Goal: Transaction & Acquisition: Purchase product/service

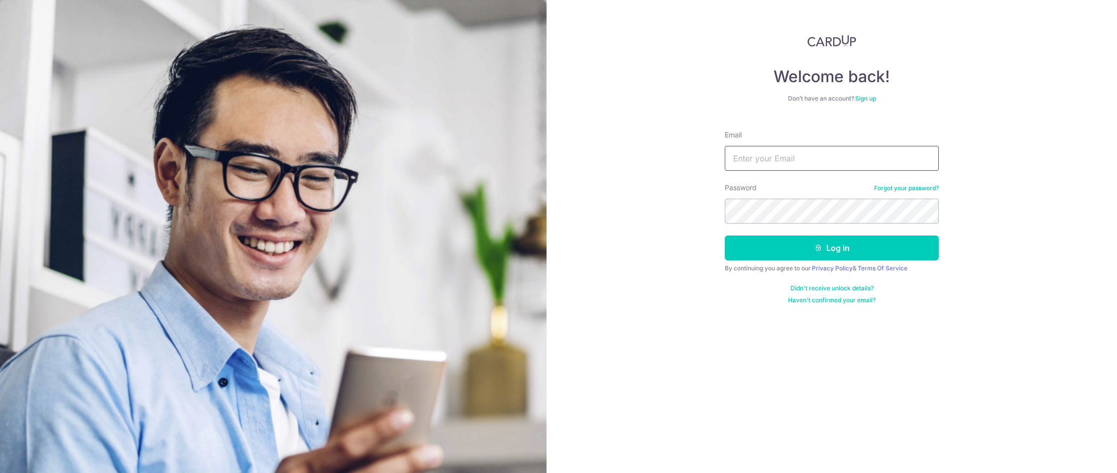
type input "samson.chongkh@gmail.com"
click at [873, 251] on button "Log in" at bounding box center [832, 247] width 214 height 25
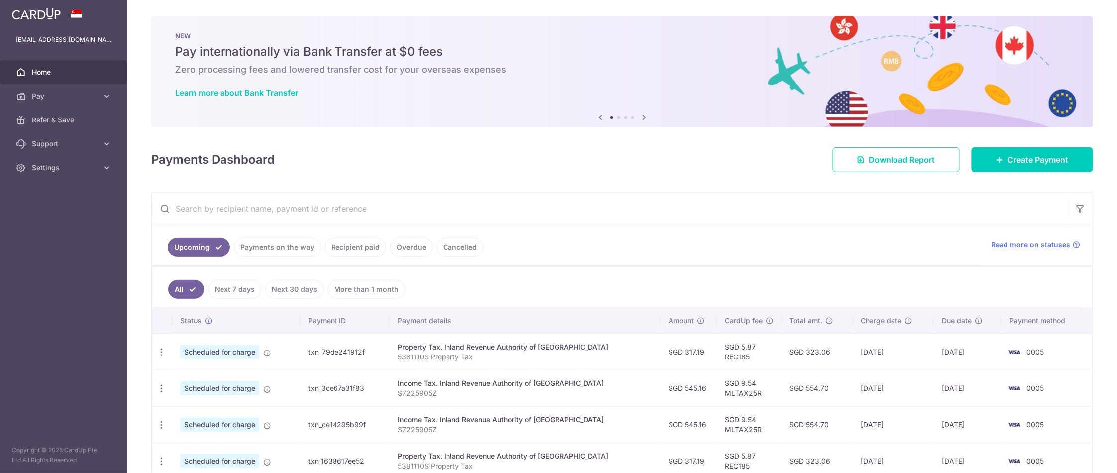
scroll to position [238, 0]
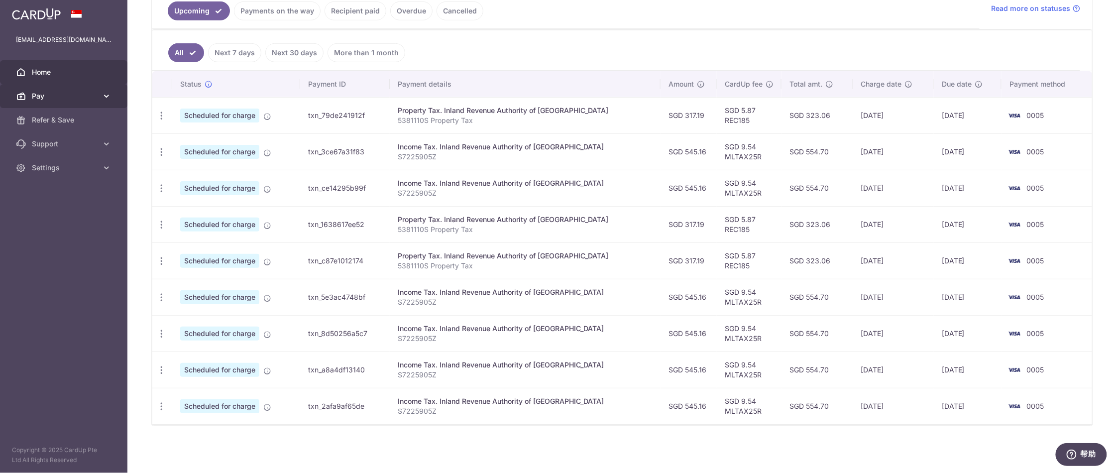
click at [44, 100] on span "Pay" at bounding box center [65, 96] width 66 height 10
click at [52, 113] on link "Payments" at bounding box center [63, 120] width 127 height 24
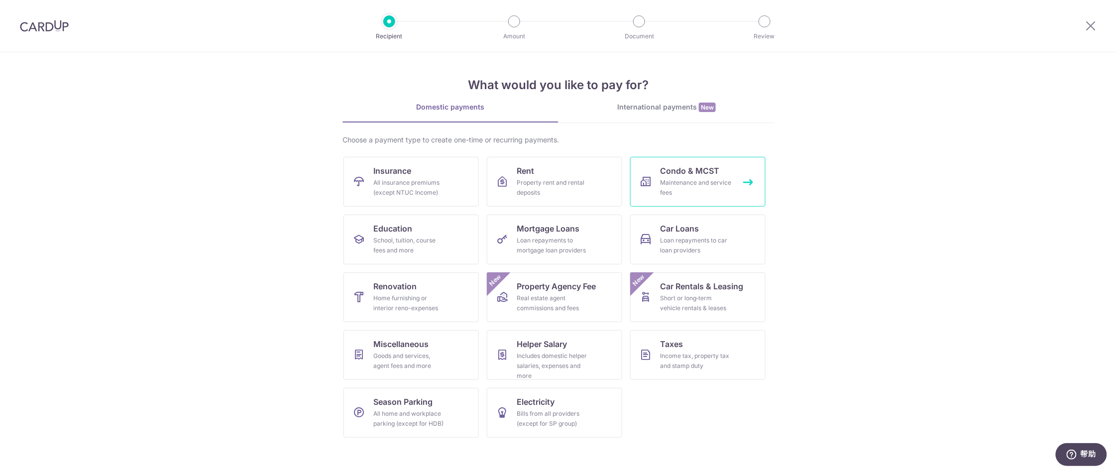
click at [721, 185] on div "Maintenance and service fees" at bounding box center [696, 188] width 72 height 20
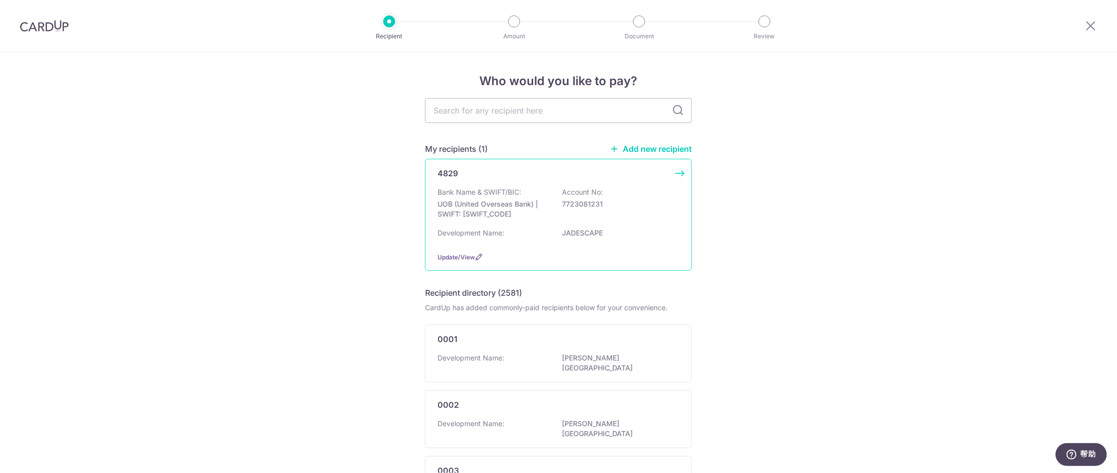
click at [595, 243] on div "Development Name: JADESCAPE" at bounding box center [558, 236] width 242 height 16
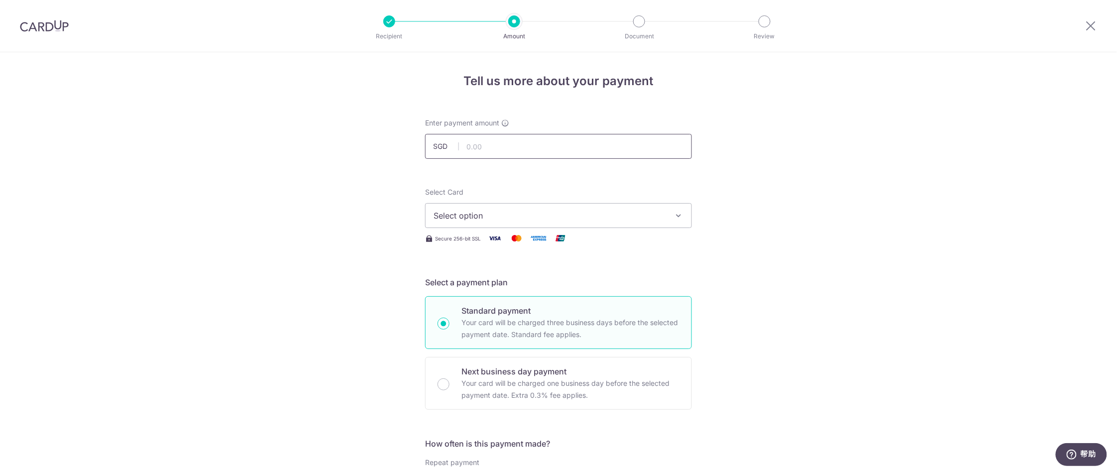
click at [501, 154] on input "text" at bounding box center [558, 146] width 267 height 25
type input "1,461.30"
click at [553, 218] on span "Select option" at bounding box center [549, 216] width 232 height 12
click at [531, 286] on span "**** 0005" at bounding box center [558, 287] width 250 height 12
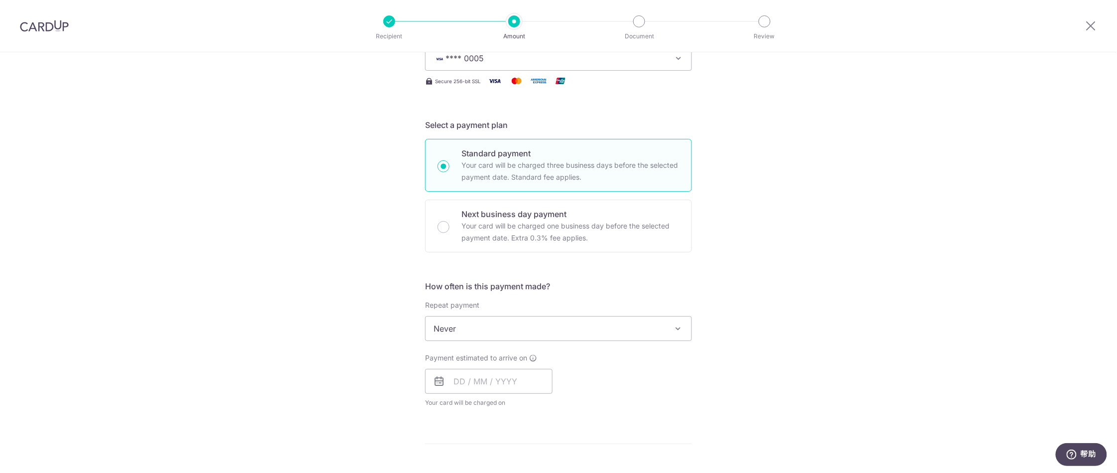
scroll to position [163, 0]
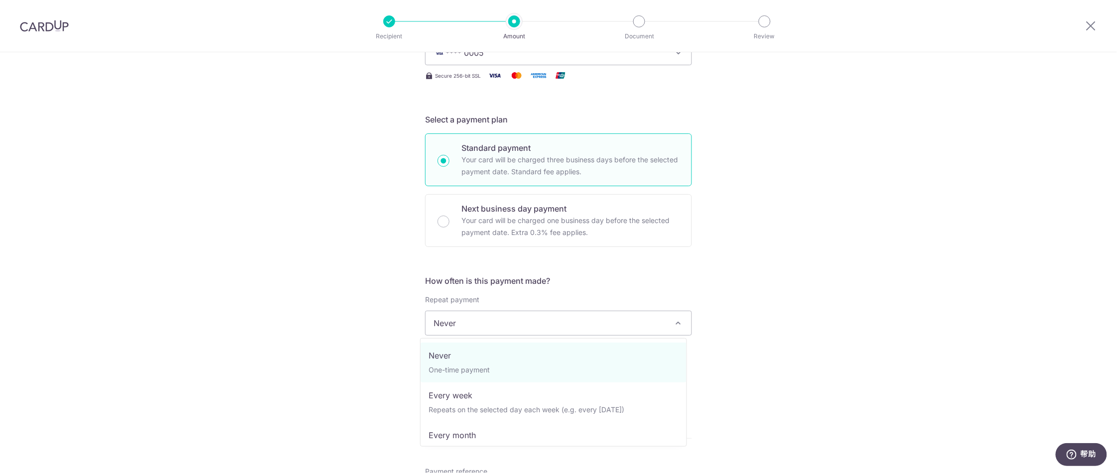
click at [593, 323] on span "Never" at bounding box center [558, 323] width 266 height 24
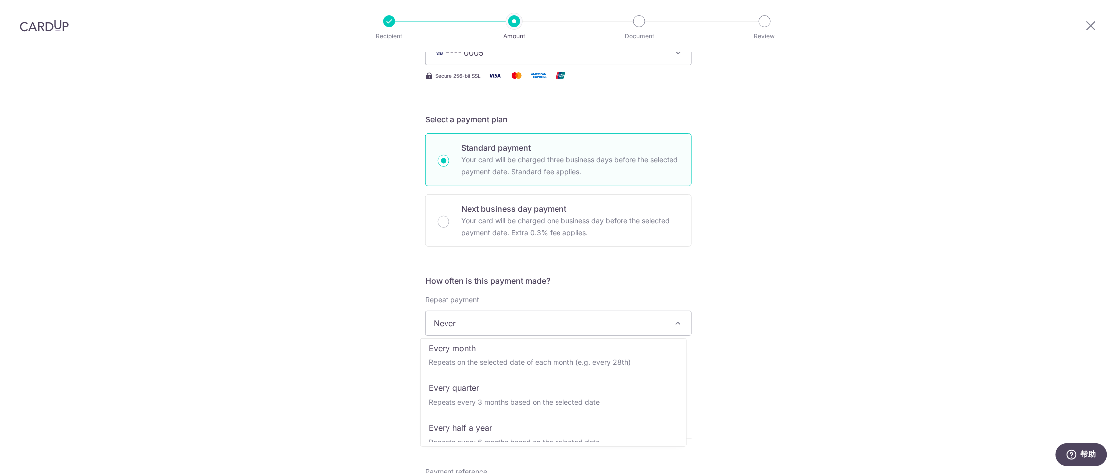
scroll to position [99, 0]
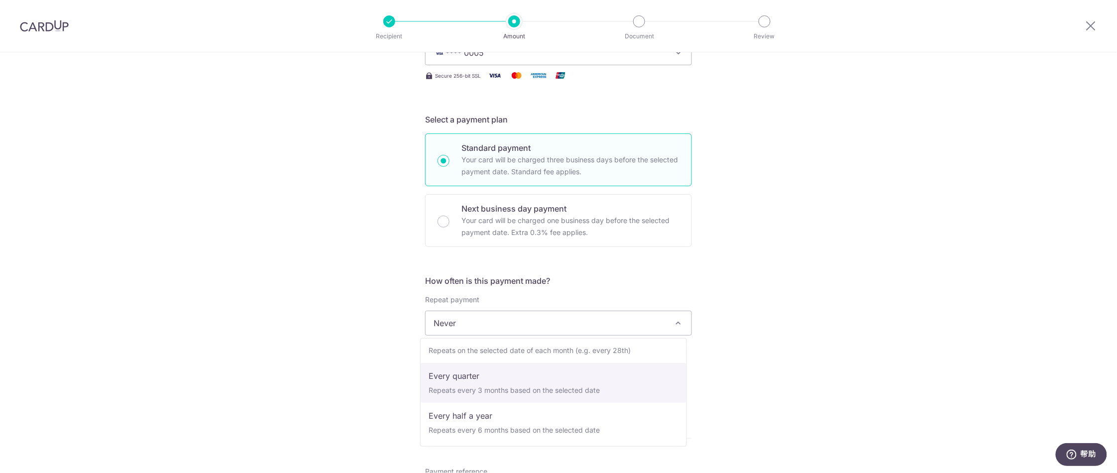
select select "4"
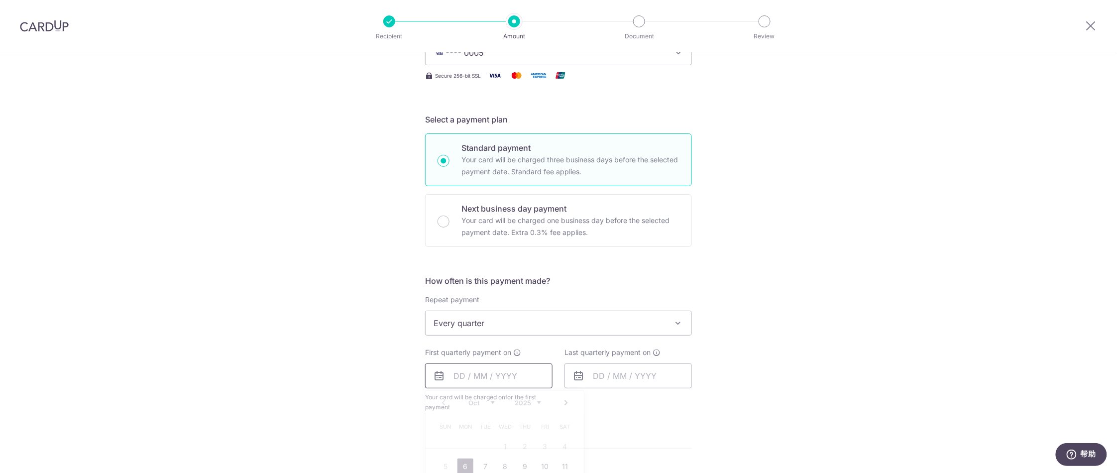
click at [500, 376] on input "text" at bounding box center [488, 375] width 127 height 25
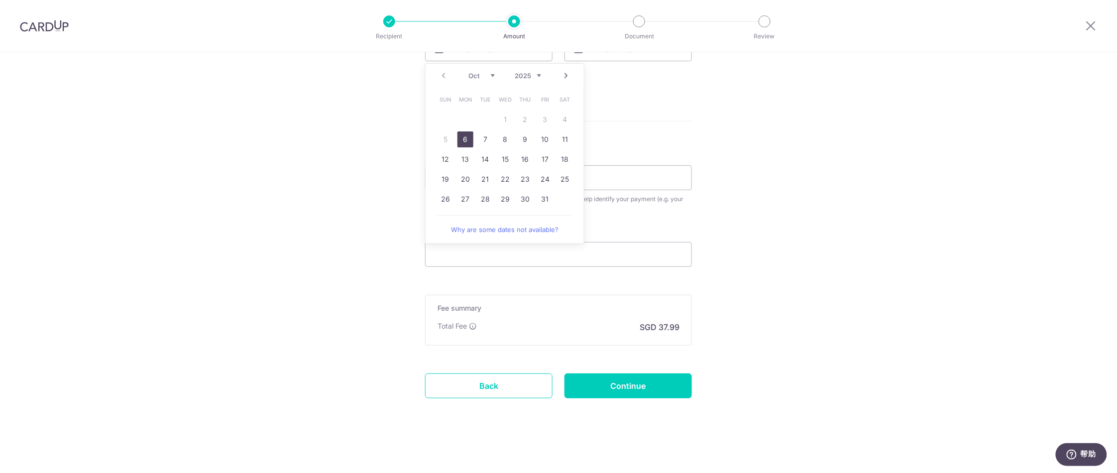
click at [784, 368] on div "Tell us more about your payment Enter payment amount SGD 1,461.30 1461.30 Selec…" at bounding box center [558, 18] width 1117 height 910
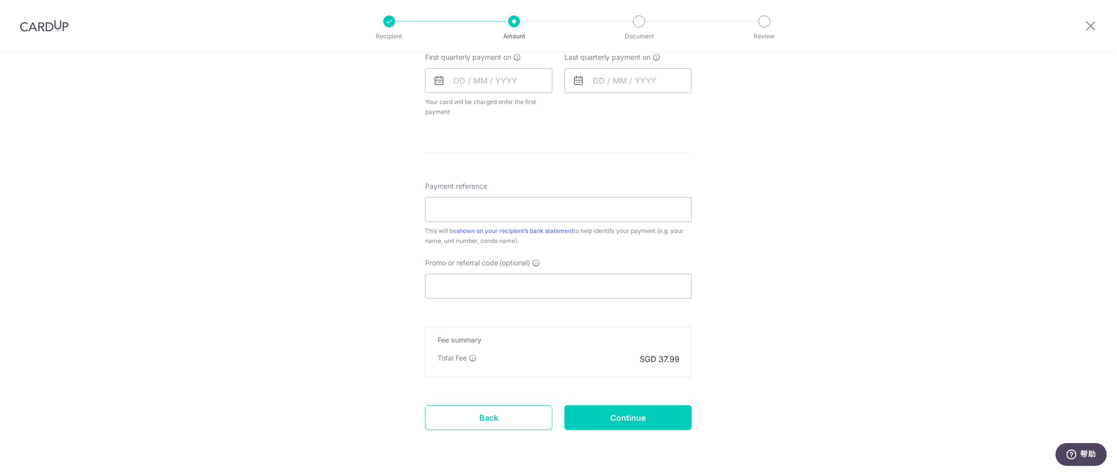
scroll to position [434, 0]
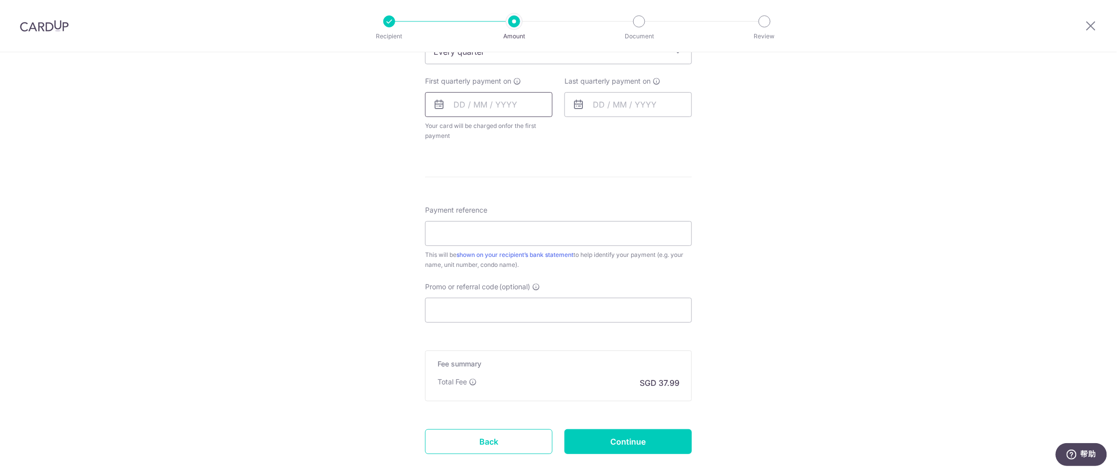
click at [454, 107] on input "text" at bounding box center [488, 104] width 127 height 25
click at [517, 249] on link "30" at bounding box center [525, 255] width 16 height 16
type input "30/10/2025"
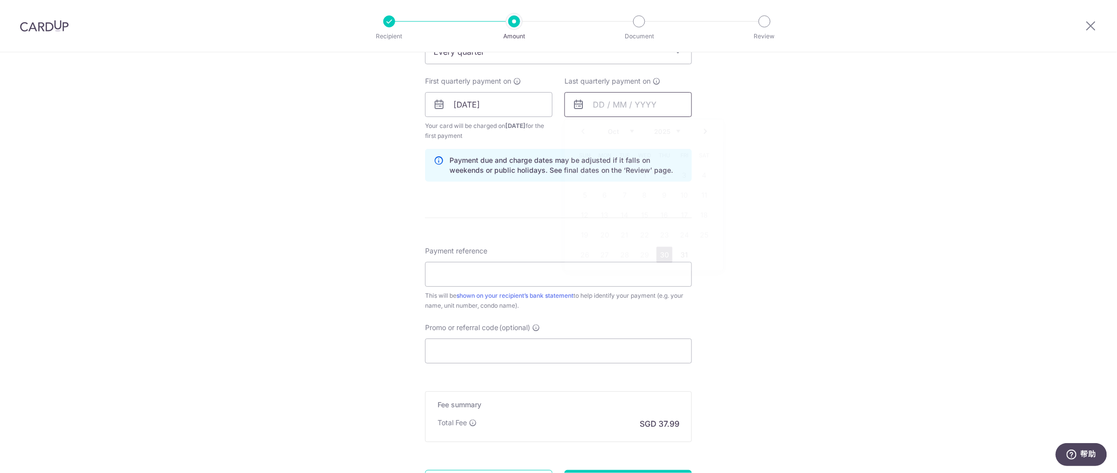
click at [621, 109] on input "text" at bounding box center [627, 104] width 127 height 25
click at [699, 130] on link "Next" at bounding box center [705, 131] width 12 height 12
click at [763, 137] on div "Tell us more about your payment Enter payment amount SGD 1,461.30 1461.30 Selec…" at bounding box center [558, 93] width 1117 height 951
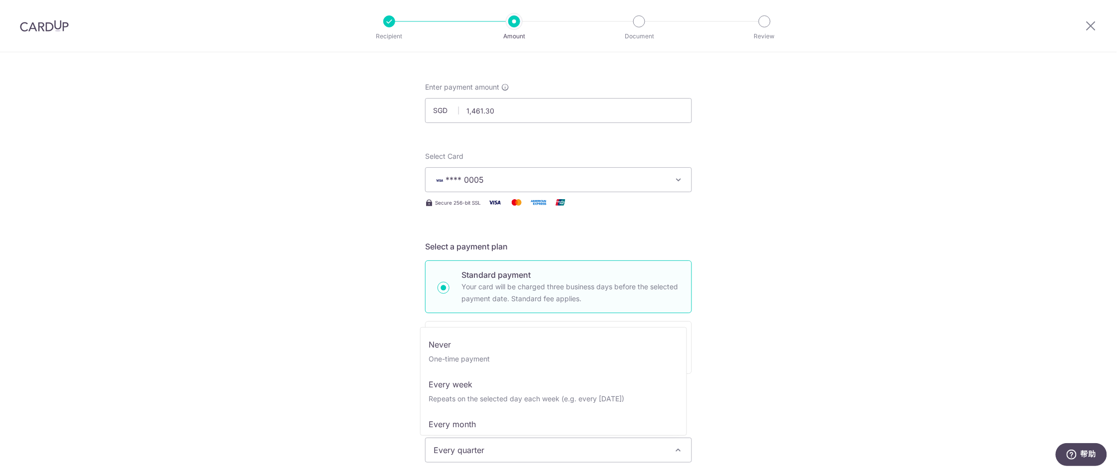
click at [592, 439] on span "Every quarter" at bounding box center [558, 450] width 266 height 24
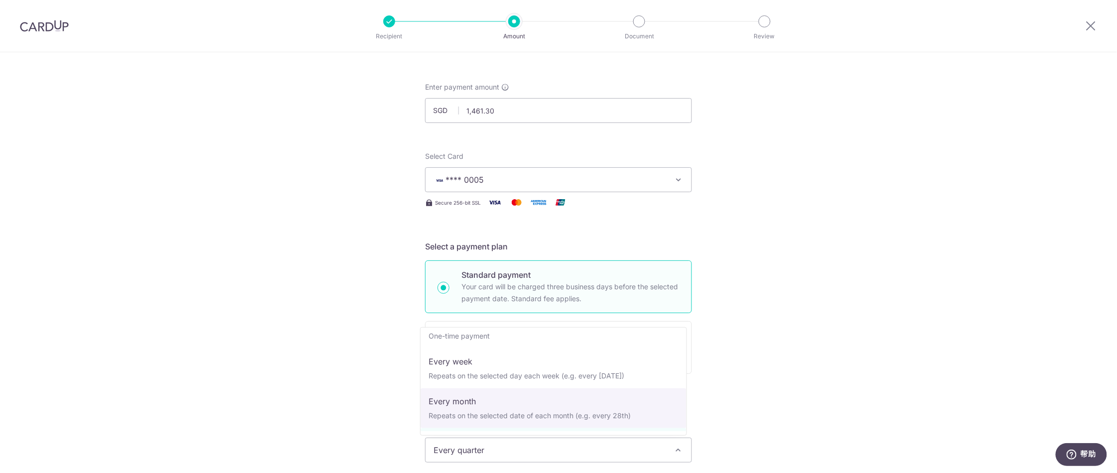
scroll to position [0, 0]
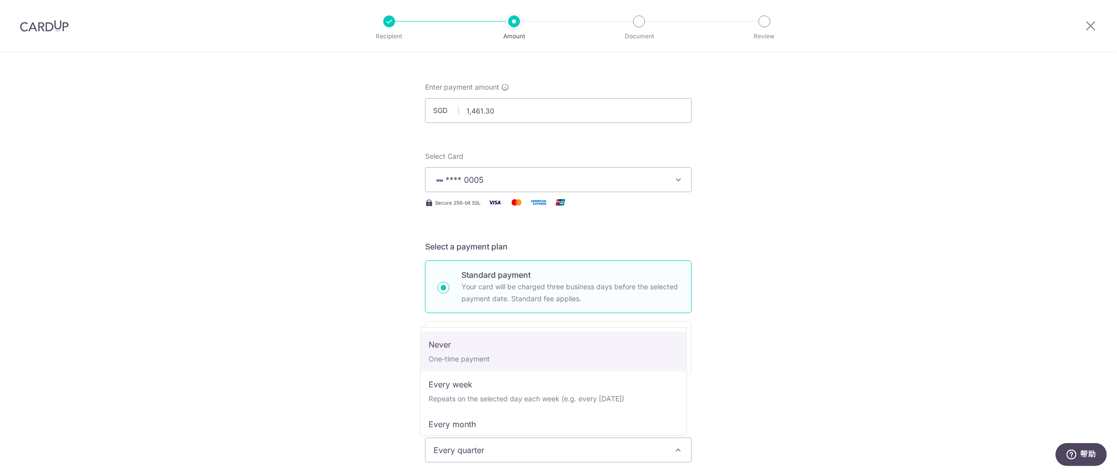
select select "1"
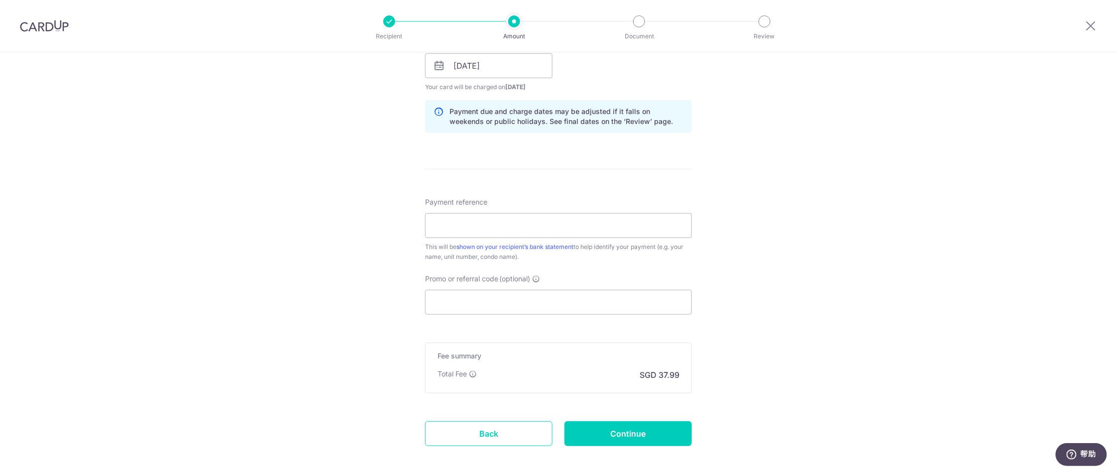
scroll to position [521, 0]
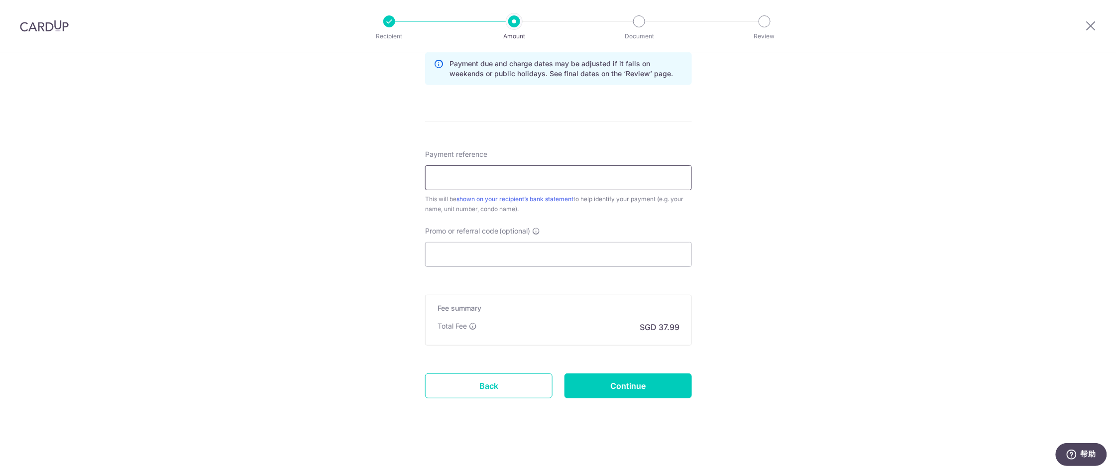
click at [527, 183] on input "Payment reference" at bounding box center [558, 177] width 267 height 25
type input "UNIT NO Blk 12 12-43"
click at [635, 393] on input "Continue" at bounding box center [627, 385] width 127 height 25
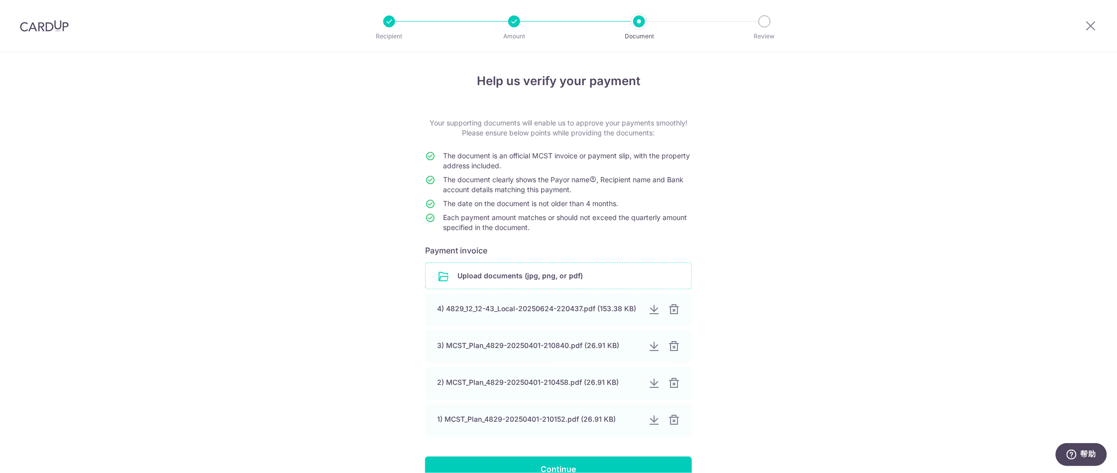
click at [599, 279] on input "file" at bounding box center [558, 276] width 266 height 26
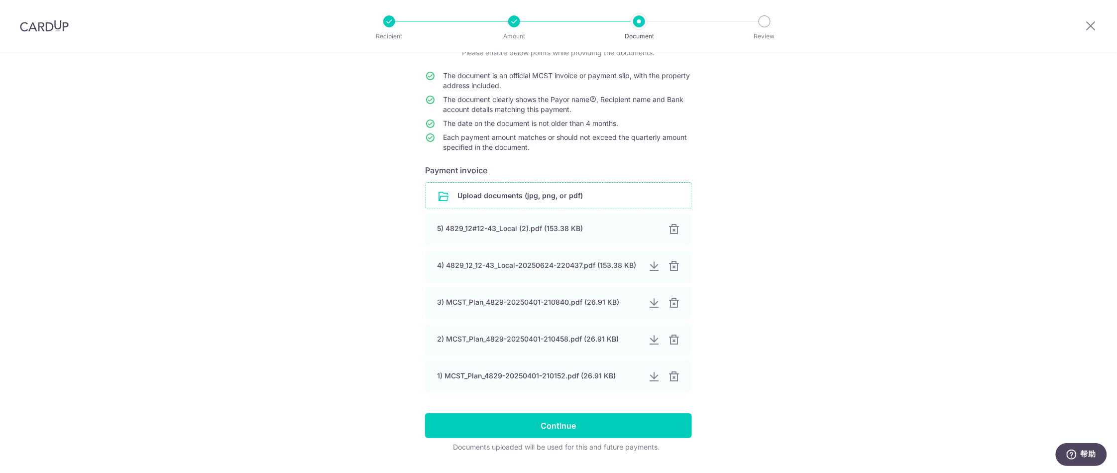
scroll to position [106, 0]
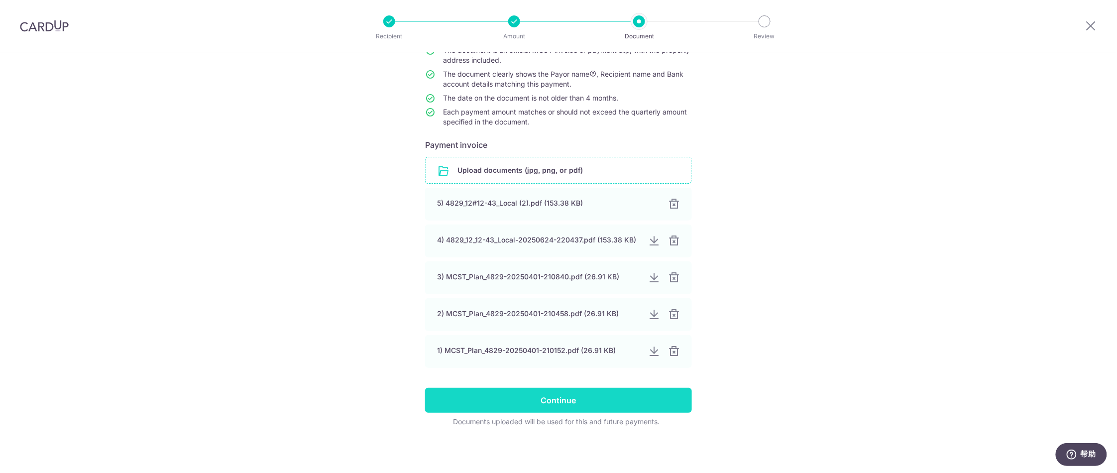
click at [590, 397] on input "Continue" at bounding box center [558, 400] width 267 height 25
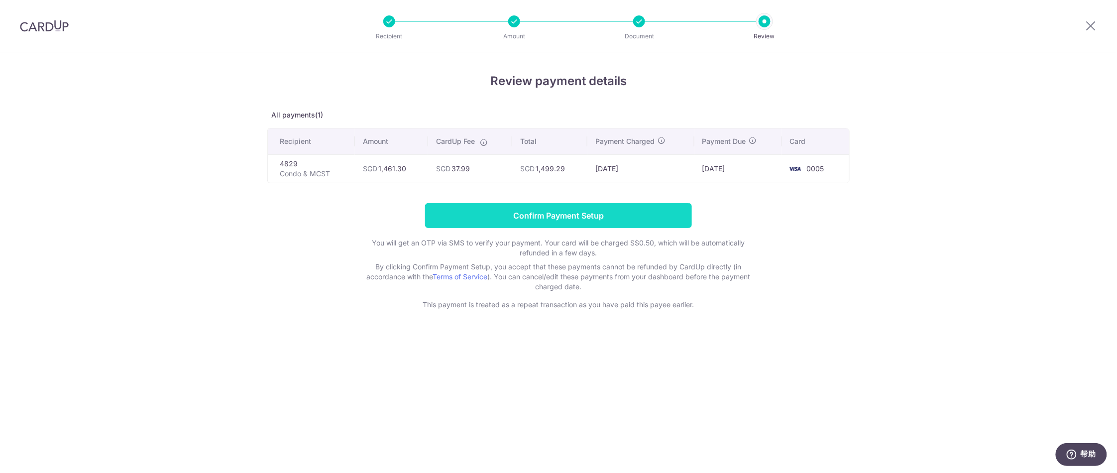
click at [582, 225] on input "Confirm Payment Setup" at bounding box center [558, 215] width 267 height 25
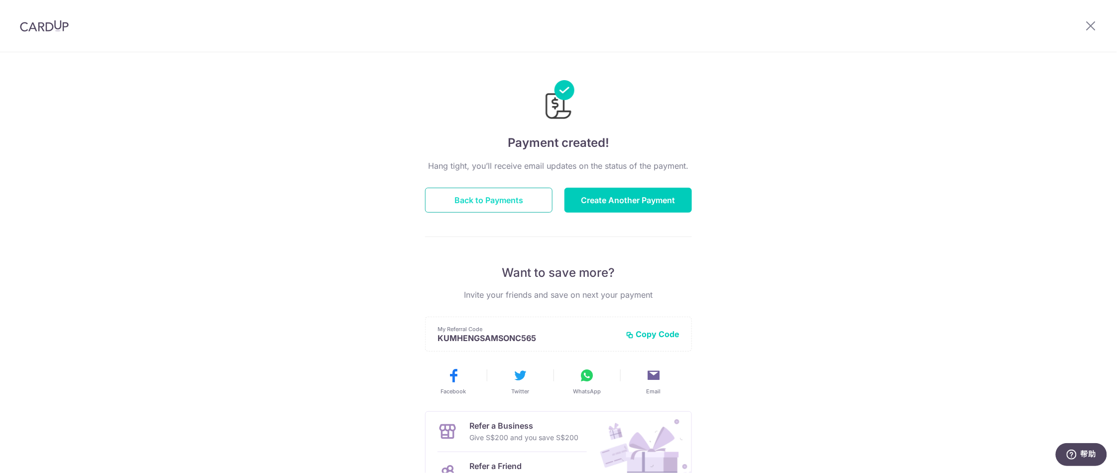
click at [532, 208] on button "Back to Payments" at bounding box center [488, 200] width 127 height 25
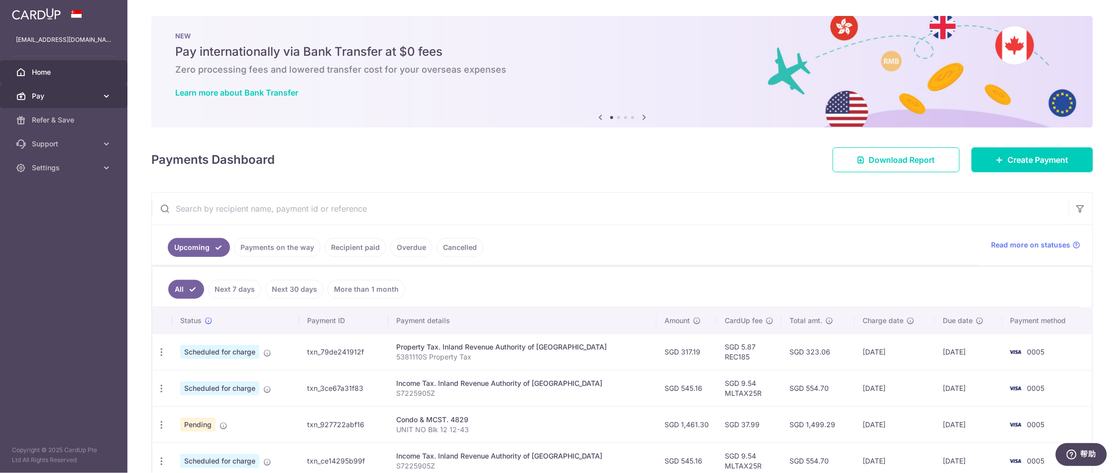
click at [43, 105] on link "Pay" at bounding box center [63, 96] width 127 height 24
click at [41, 122] on span "Payments" at bounding box center [65, 120] width 66 height 10
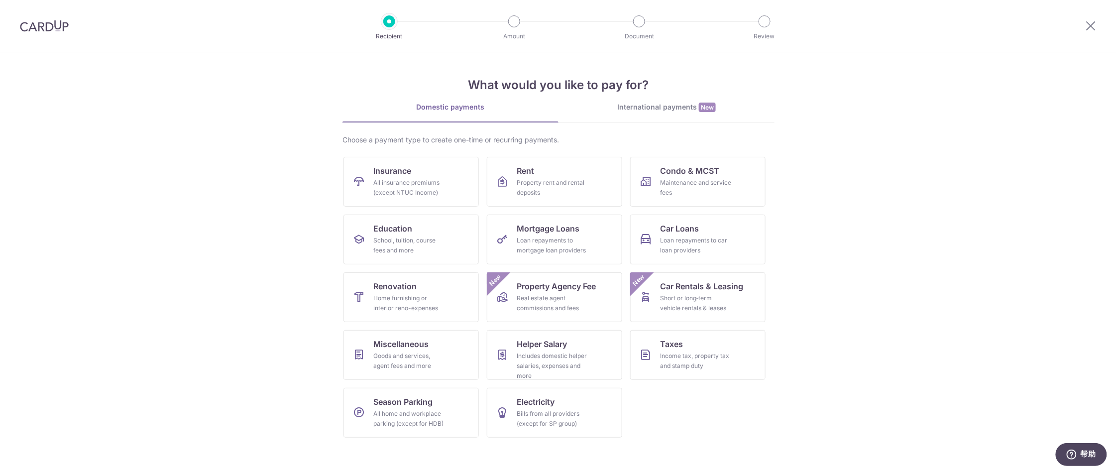
click at [677, 106] on div "International payments New" at bounding box center [666, 107] width 216 height 10
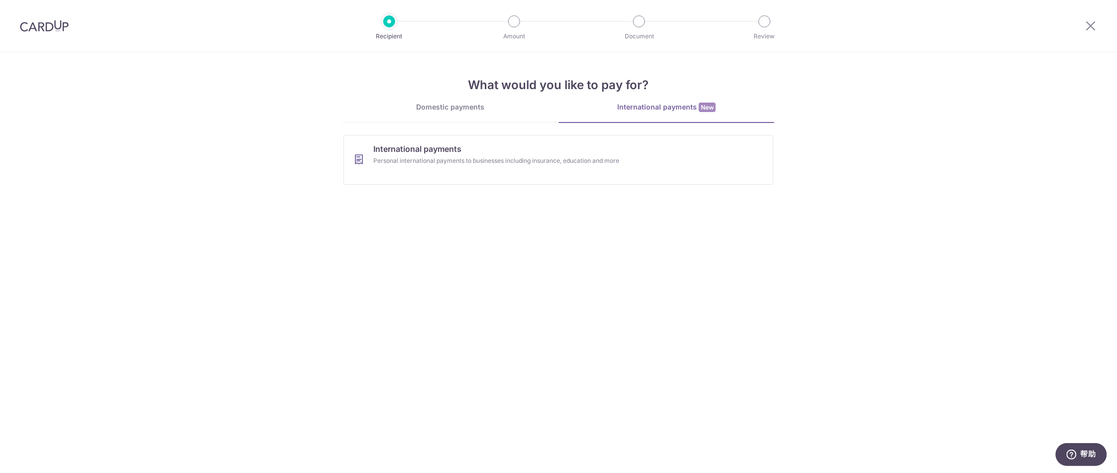
click at [476, 111] on div "Domestic payments" at bounding box center [450, 107] width 216 height 10
